Goal: Transaction & Acquisition: Purchase product/service

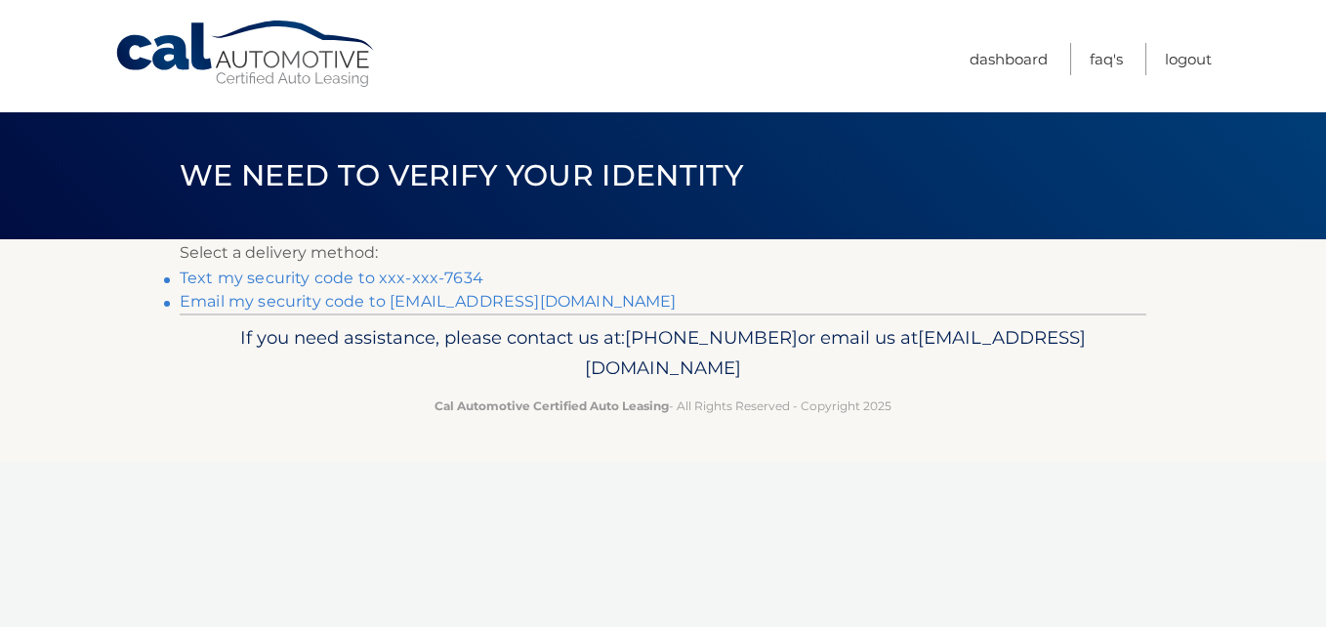
click at [444, 273] on link "Text my security code to xxx-xxx-7634" at bounding box center [332, 278] width 304 height 19
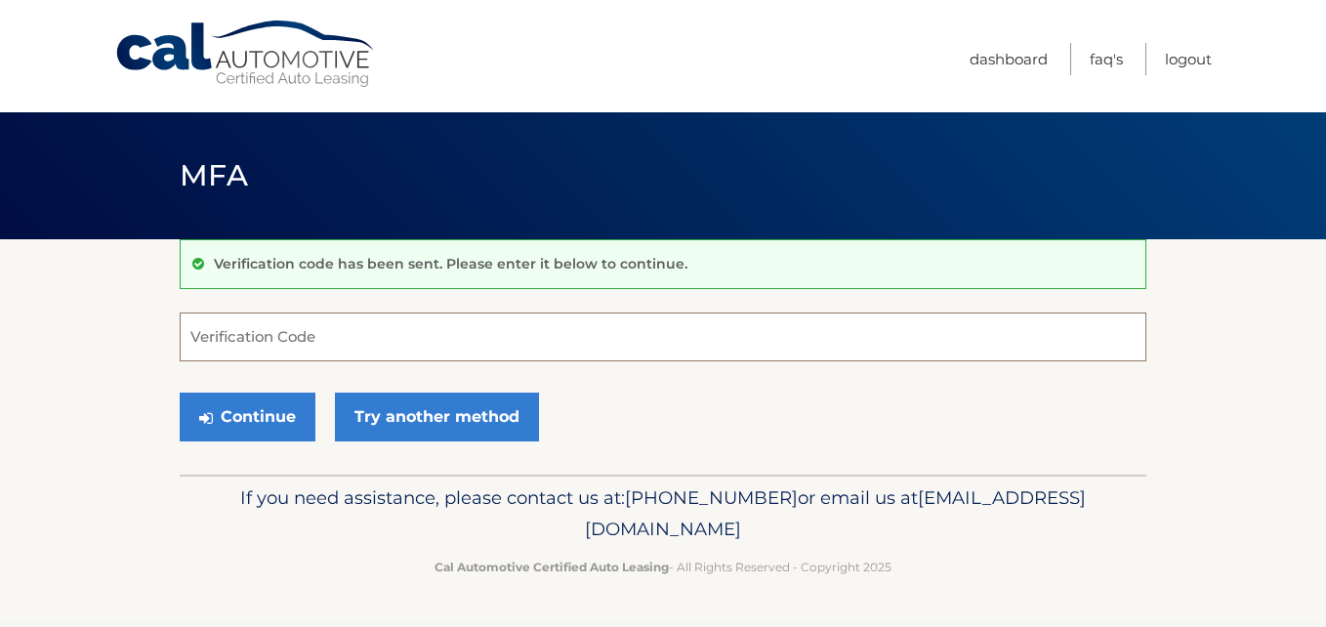
click at [404, 326] on input "Verification Code" at bounding box center [663, 336] width 967 height 49
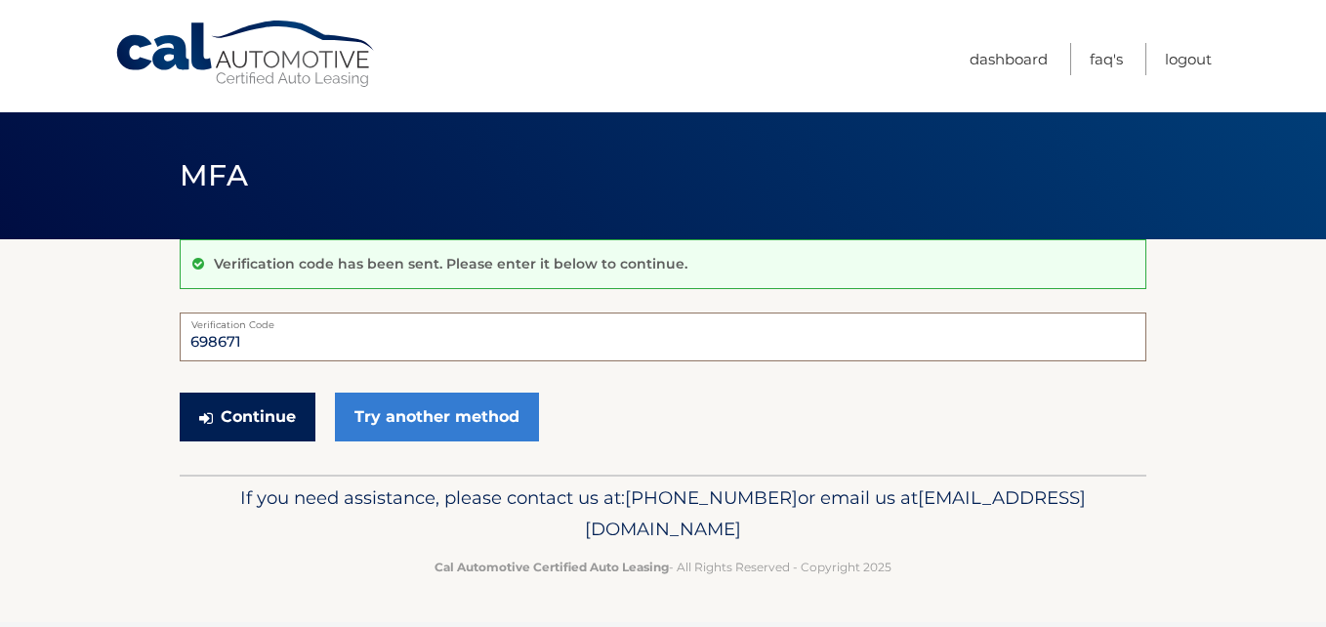
type input "698671"
click at [269, 435] on button "Continue" at bounding box center [248, 417] width 136 height 49
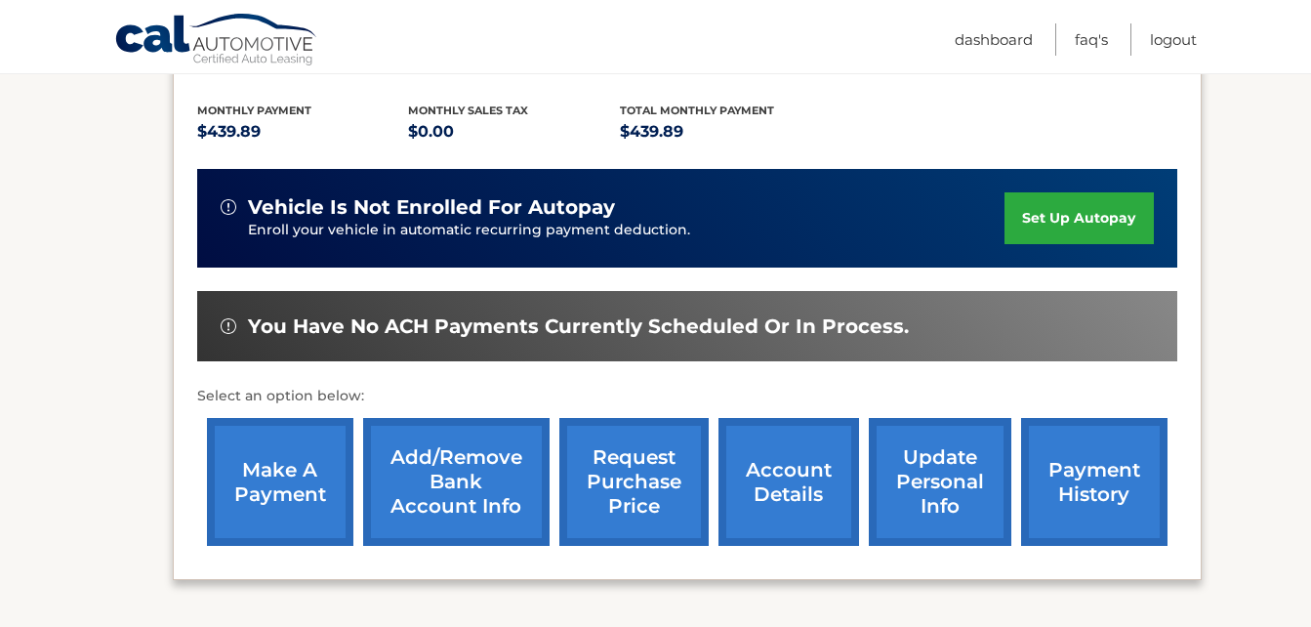
scroll to position [401, 0]
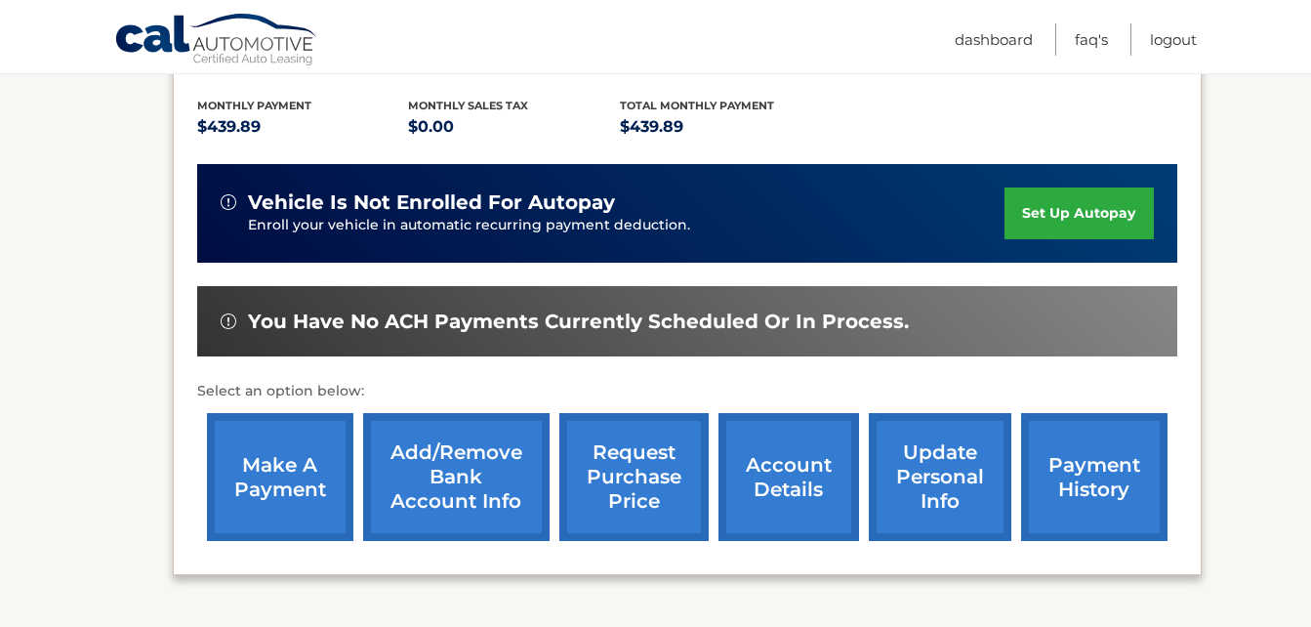
click at [299, 467] on link "make a payment" at bounding box center [280, 477] width 146 height 128
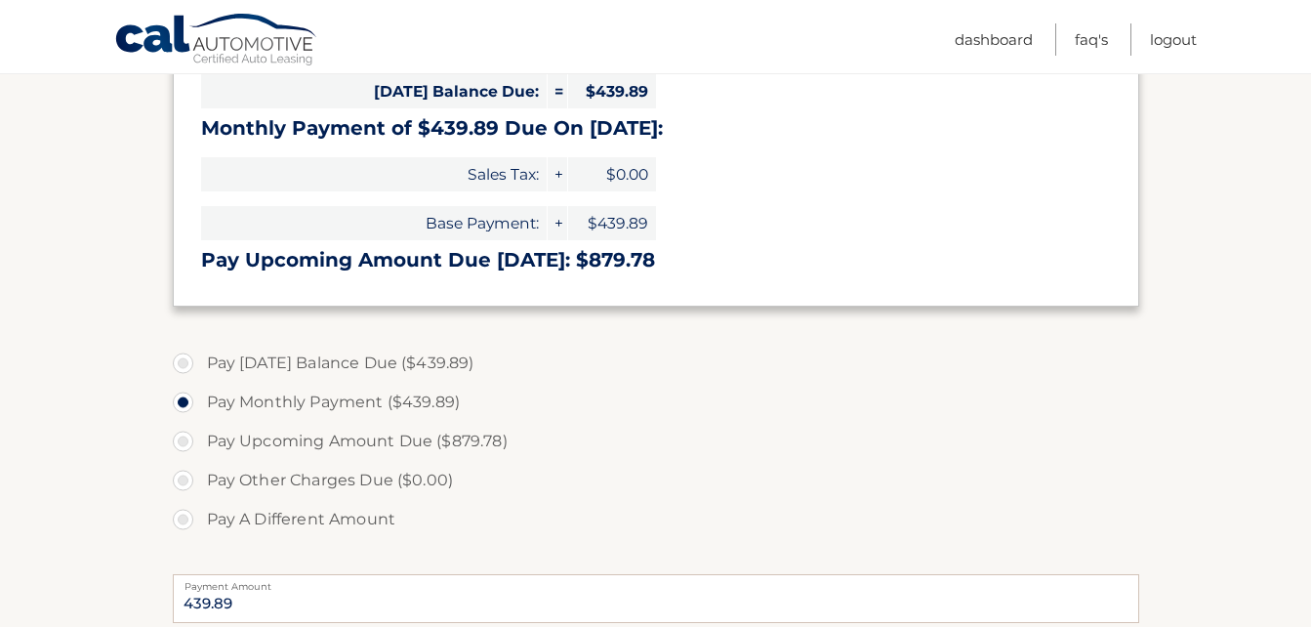
scroll to position [416, 0]
click at [187, 362] on label "Pay Today's Balance Due ($439.89)" at bounding box center [656, 362] width 967 height 39
click at [187, 362] on input "Pay Today's Balance Due ($439.89)" at bounding box center [191, 358] width 20 height 31
radio input "true"
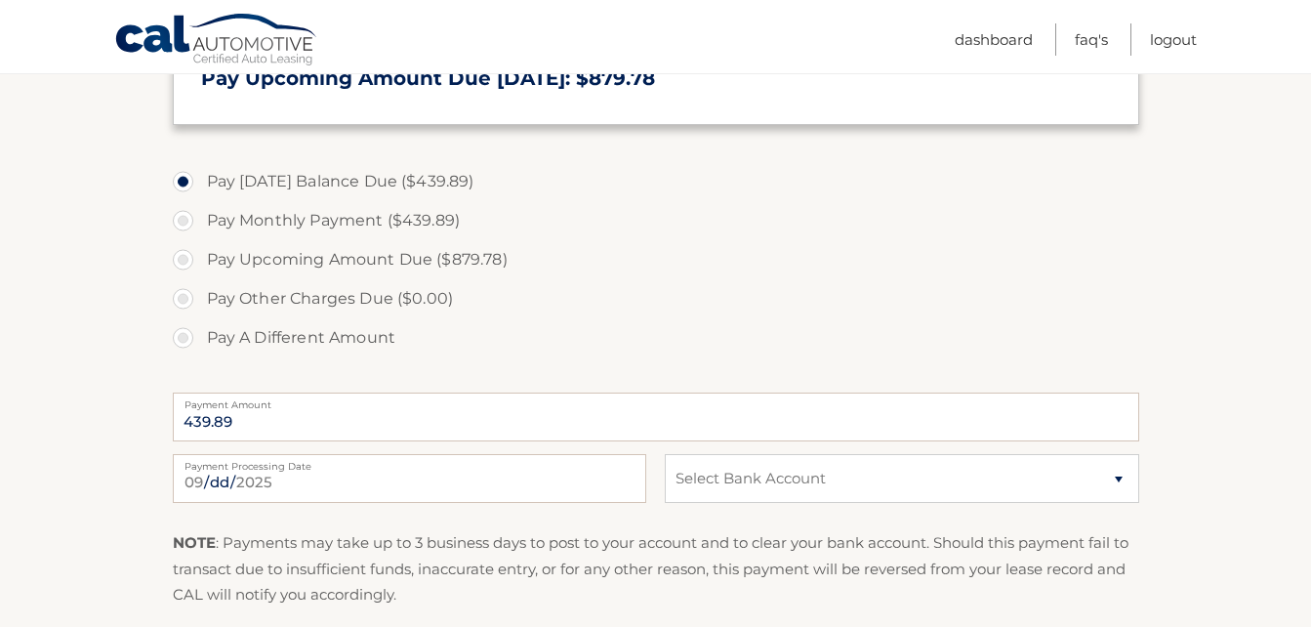
scroll to position [610, 0]
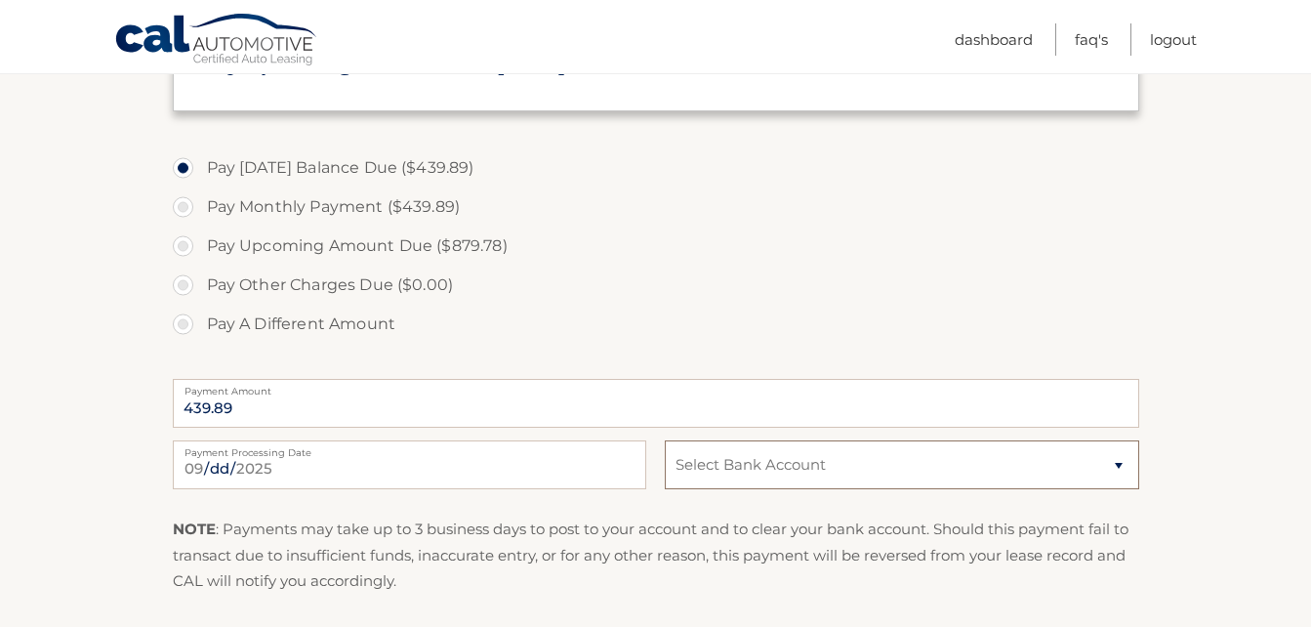
click at [1111, 462] on select "Select Bank Account Checking JPMORGAN CHASE BANK, NA *****7460 Checking CITIBAN…" at bounding box center [902, 464] width 474 height 49
select select "MDdiNTE3NTYtNDliZS00YTU0LTk4YmEtM2RjNDgzYzhiN2E1"
click at [665, 440] on select "Select Bank Account Checking JPMORGAN CHASE BANK, NA *****7460 Checking CITIBAN…" at bounding box center [902, 464] width 474 height 49
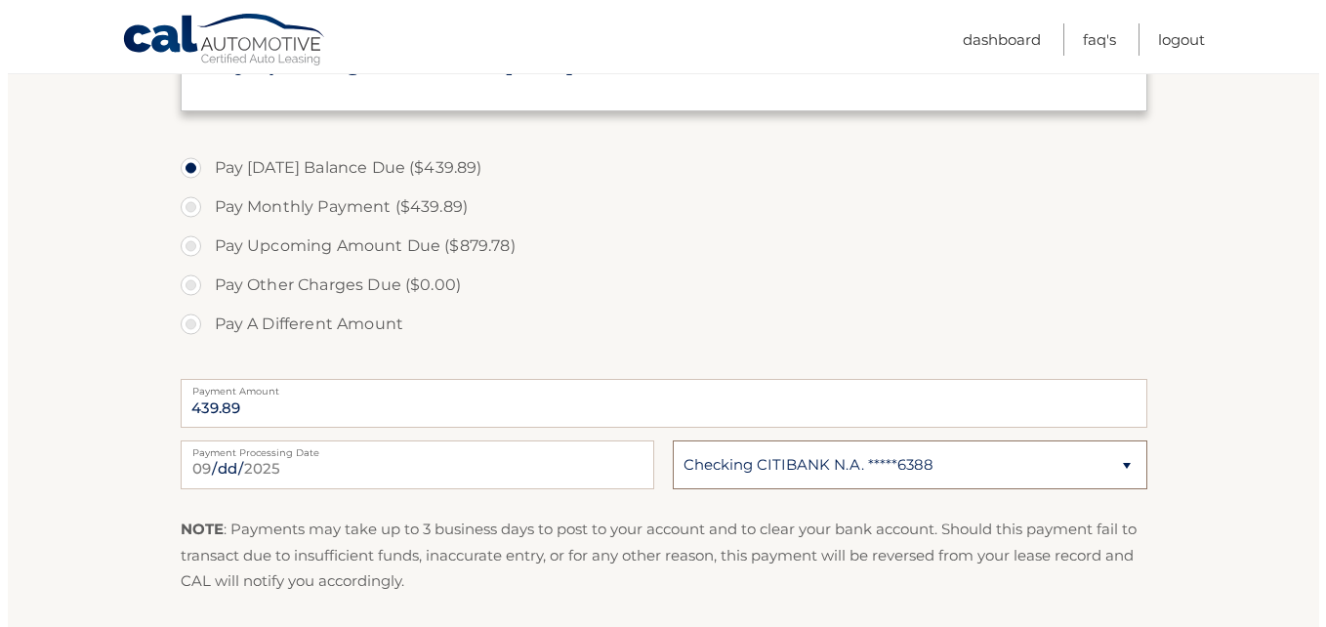
scroll to position [851, 0]
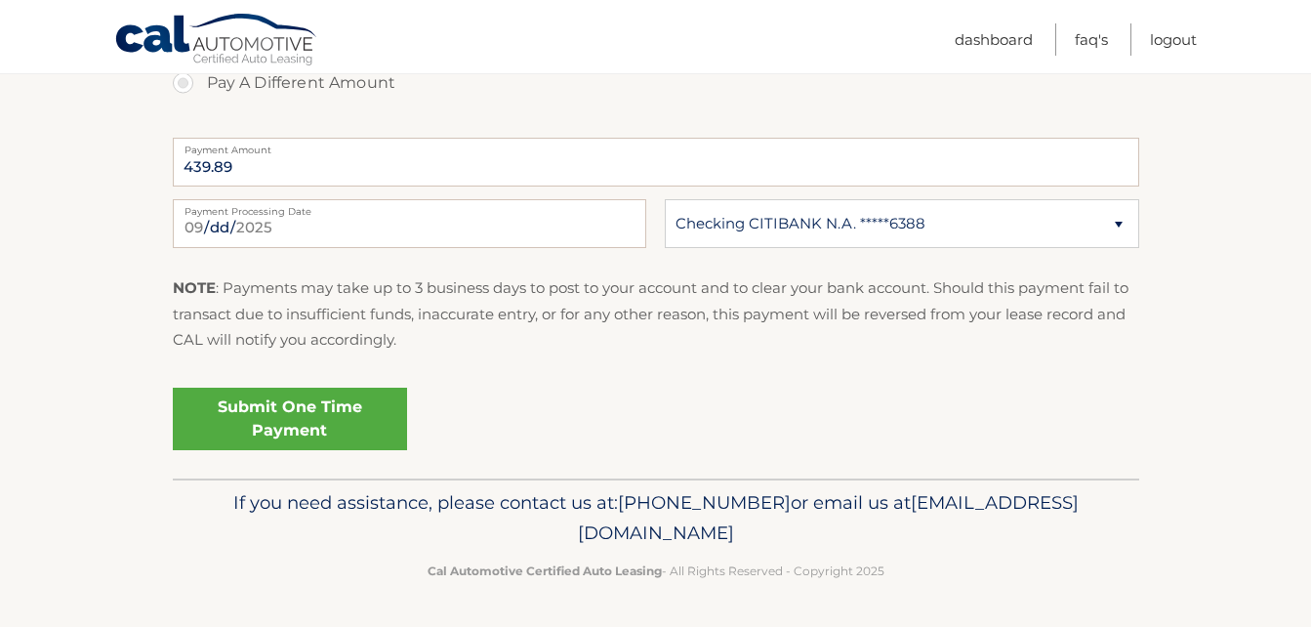
click at [384, 421] on link "Submit One Time Payment" at bounding box center [290, 419] width 234 height 62
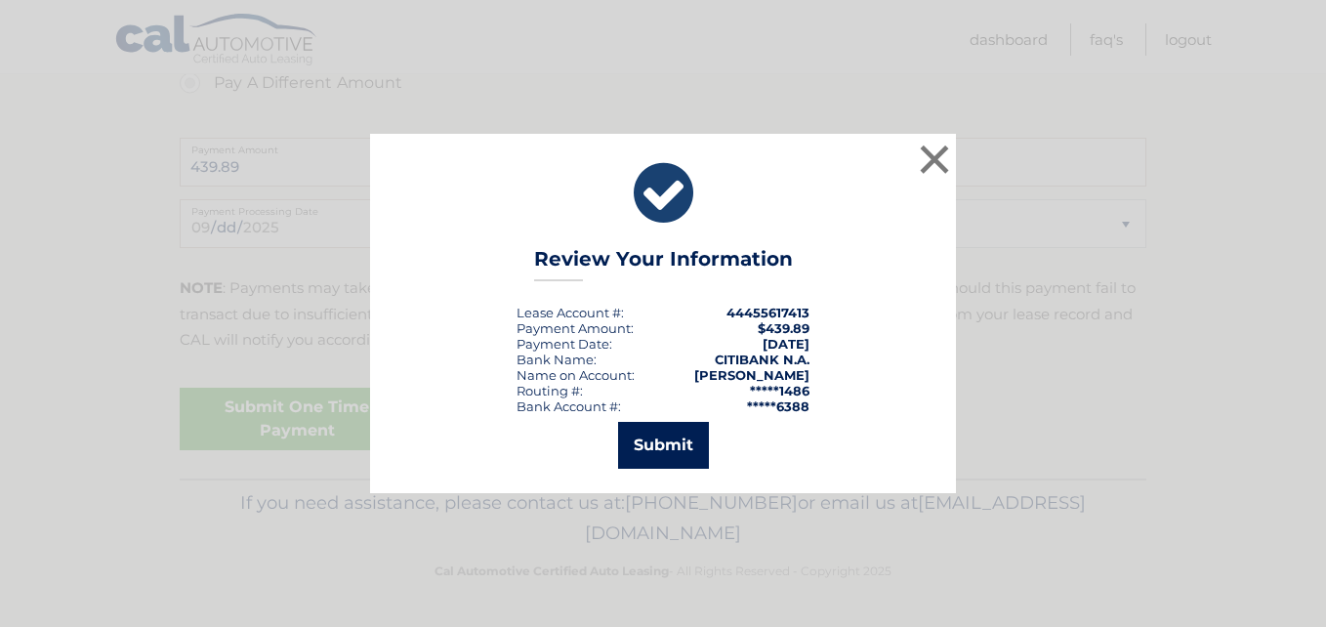
click at [690, 428] on button "Submit" at bounding box center [663, 445] width 91 height 47
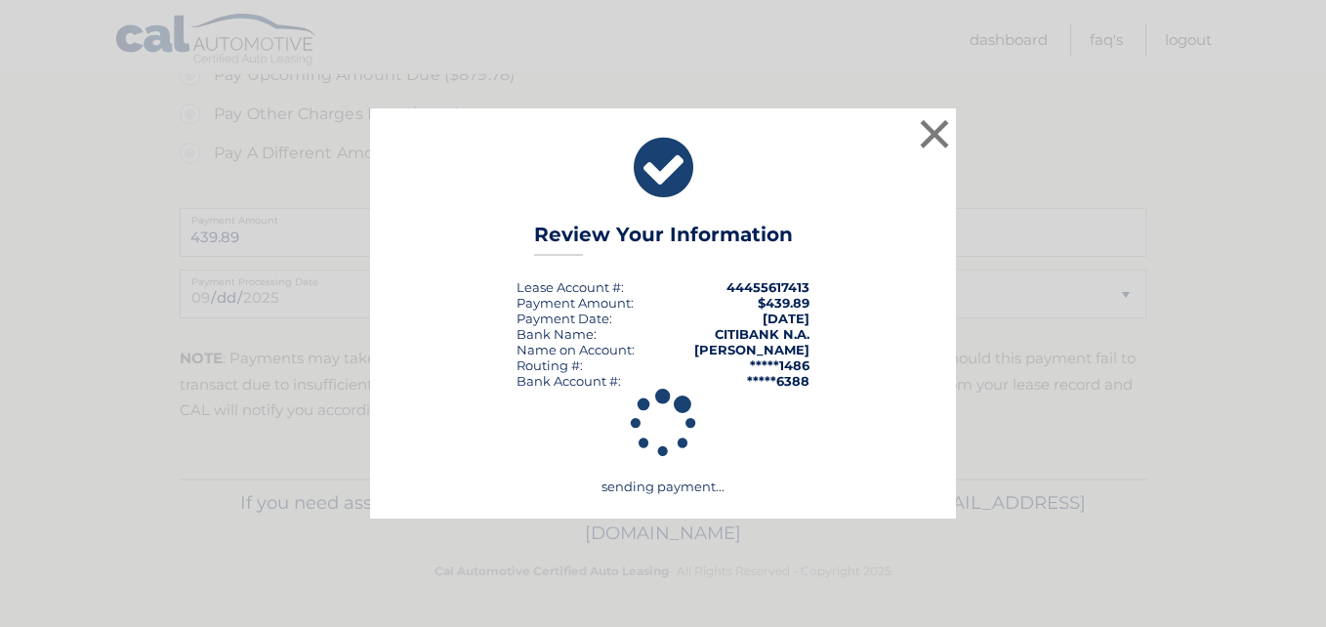
scroll to position [781, 0]
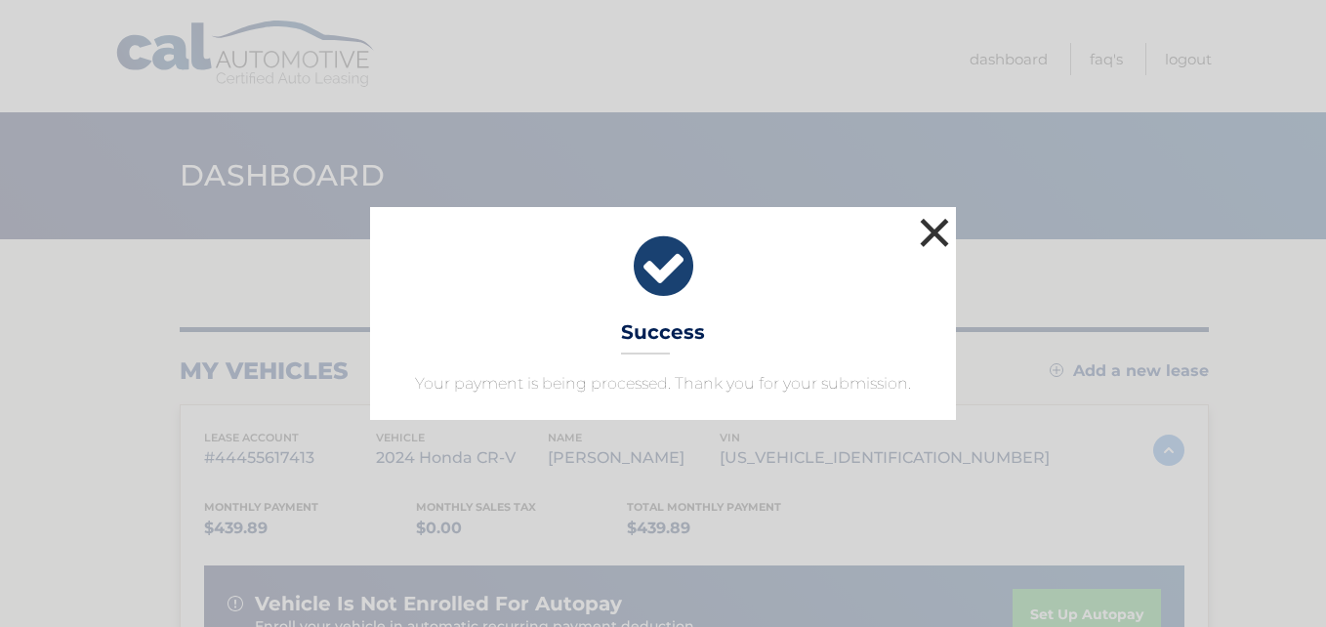
click at [946, 227] on button "×" at bounding box center [934, 232] width 39 height 39
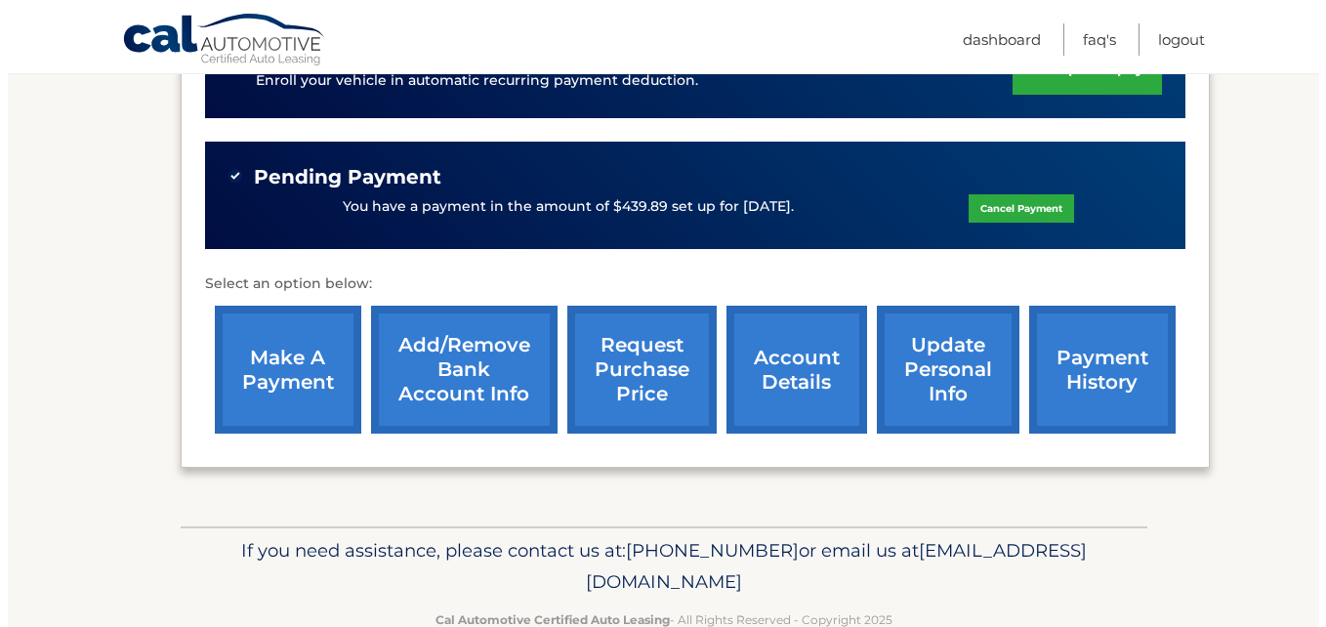
scroll to position [547, 0]
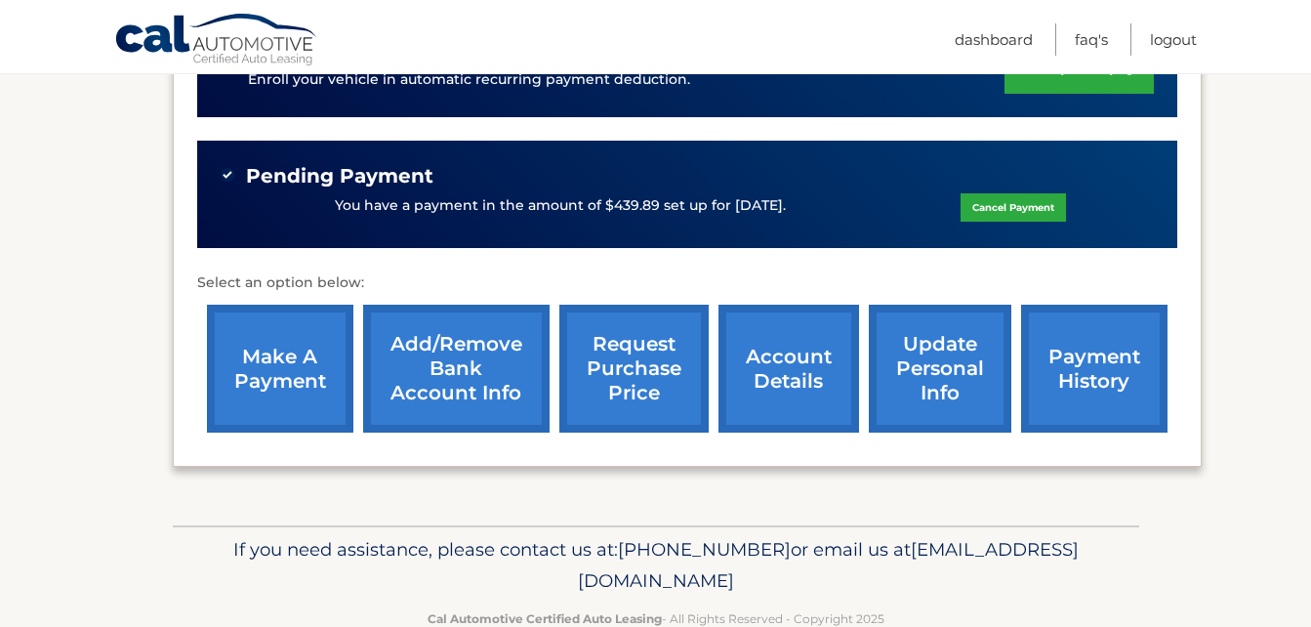
click at [619, 401] on link "request purchase price" at bounding box center [633, 369] width 149 height 128
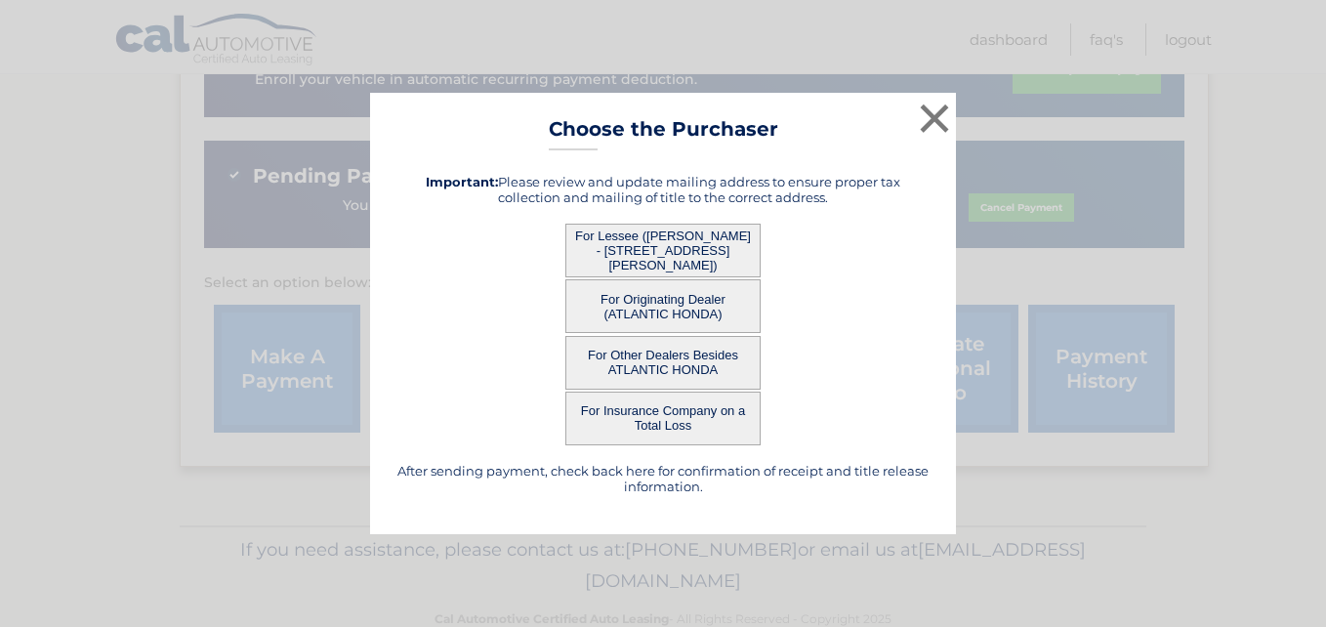
drag, startPoint x: 619, startPoint y: 401, endPoint x: 700, endPoint y: 230, distance: 189.1
click at [700, 230] on div "After sending payment, check back here for confirmation of receipt and title re…" at bounding box center [662, 334] width 537 height 352
click at [679, 238] on button "For Lessee ([PERSON_NAME] - [STREET_ADDRESS][PERSON_NAME])" at bounding box center [662, 251] width 195 height 54
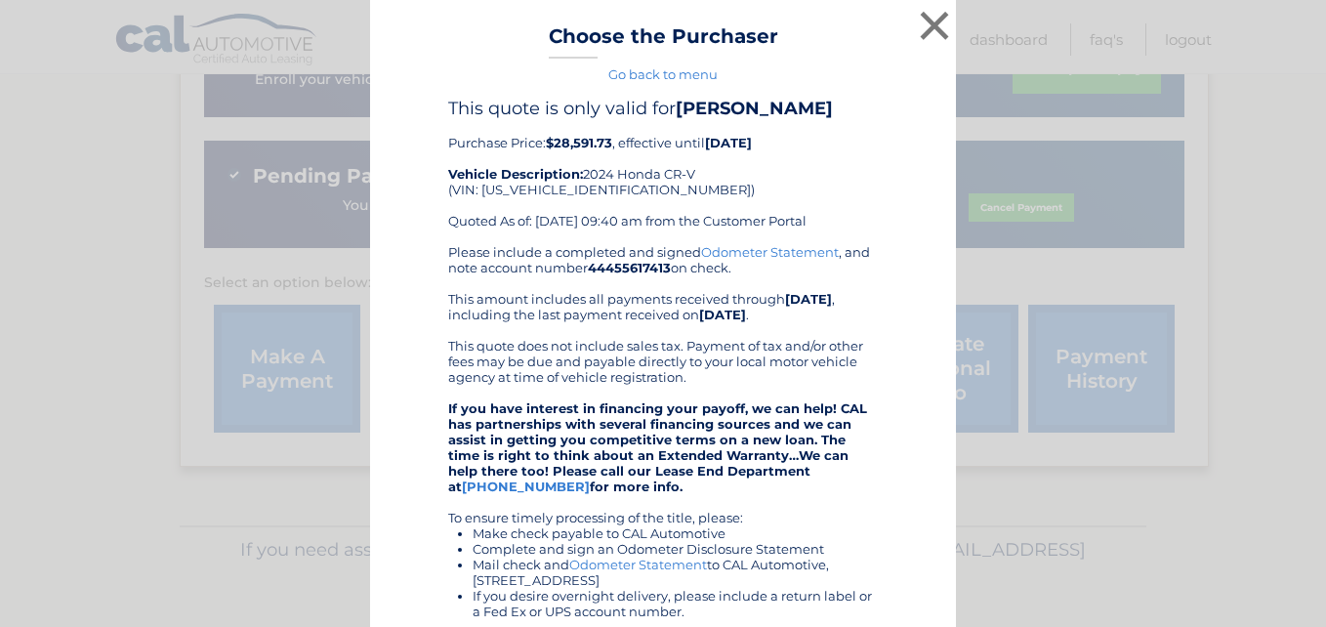
click at [694, 74] on link "Go back to menu" at bounding box center [662, 74] width 109 height 16
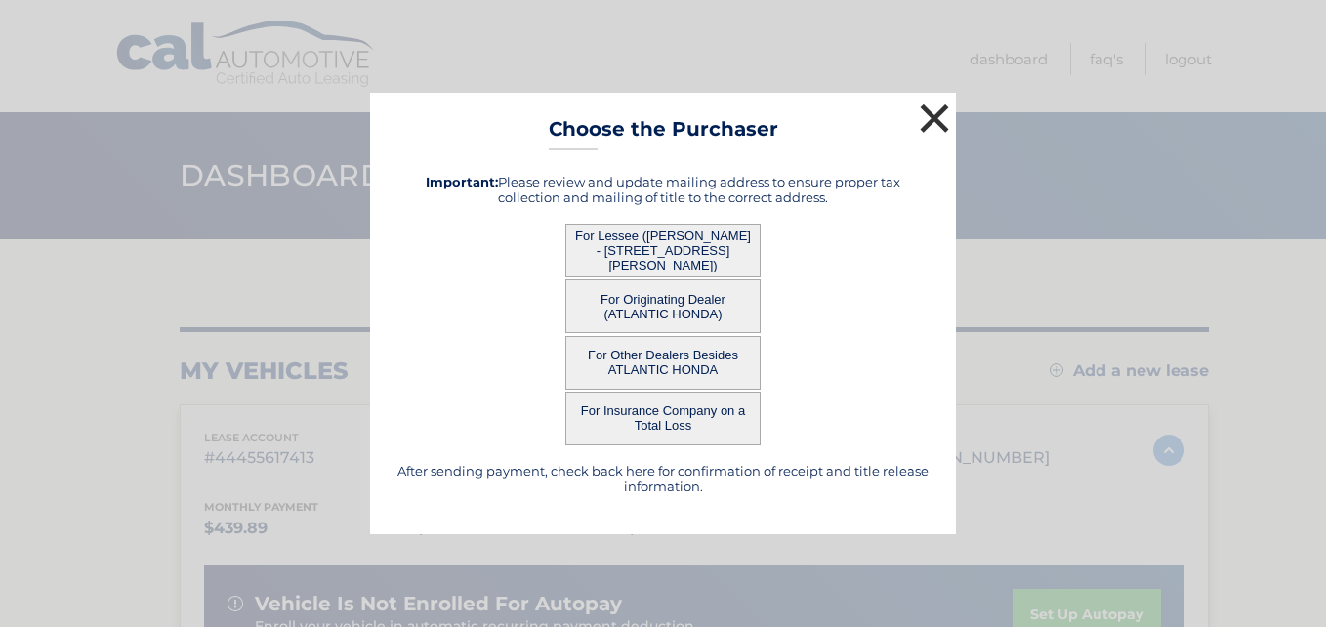
click at [927, 107] on button "×" at bounding box center [934, 118] width 39 height 39
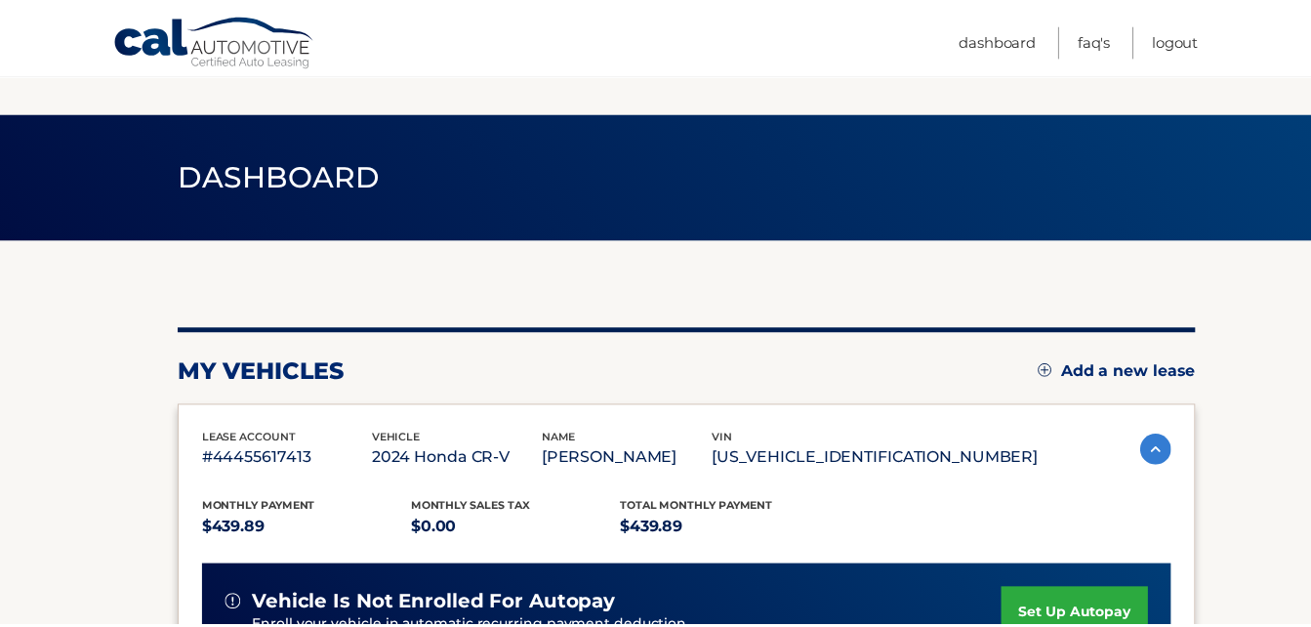
scroll to position [594, 0]
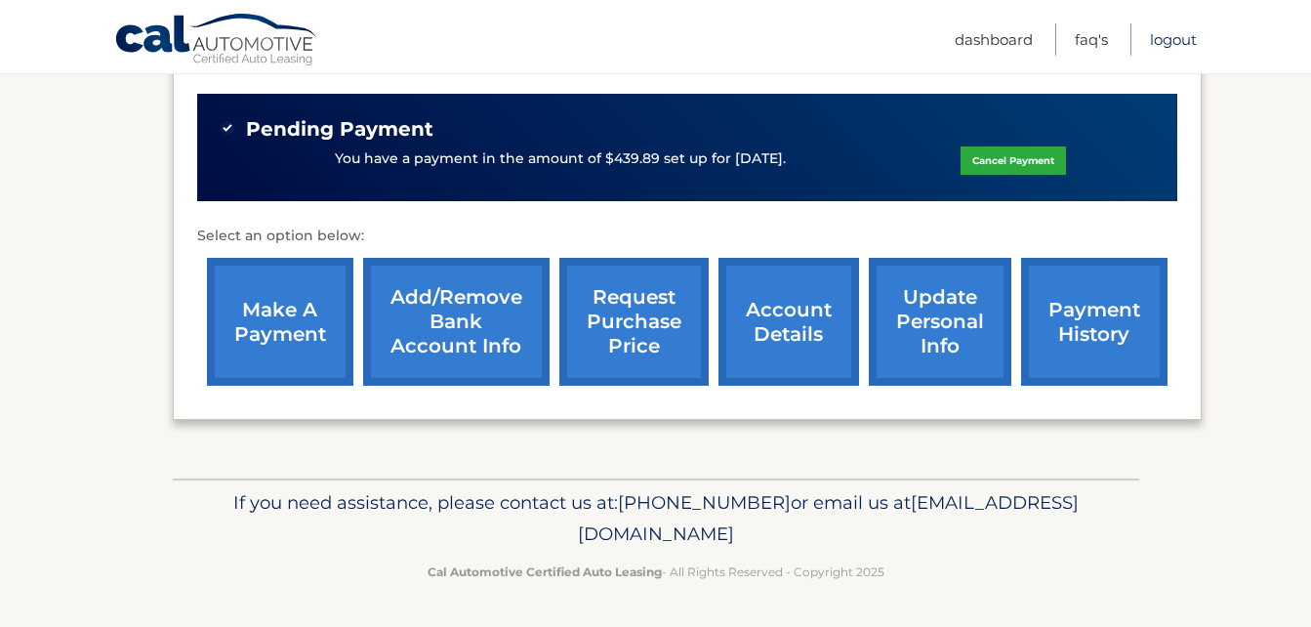
click at [1171, 36] on link "Logout" at bounding box center [1173, 39] width 47 height 32
